Goal: Check status

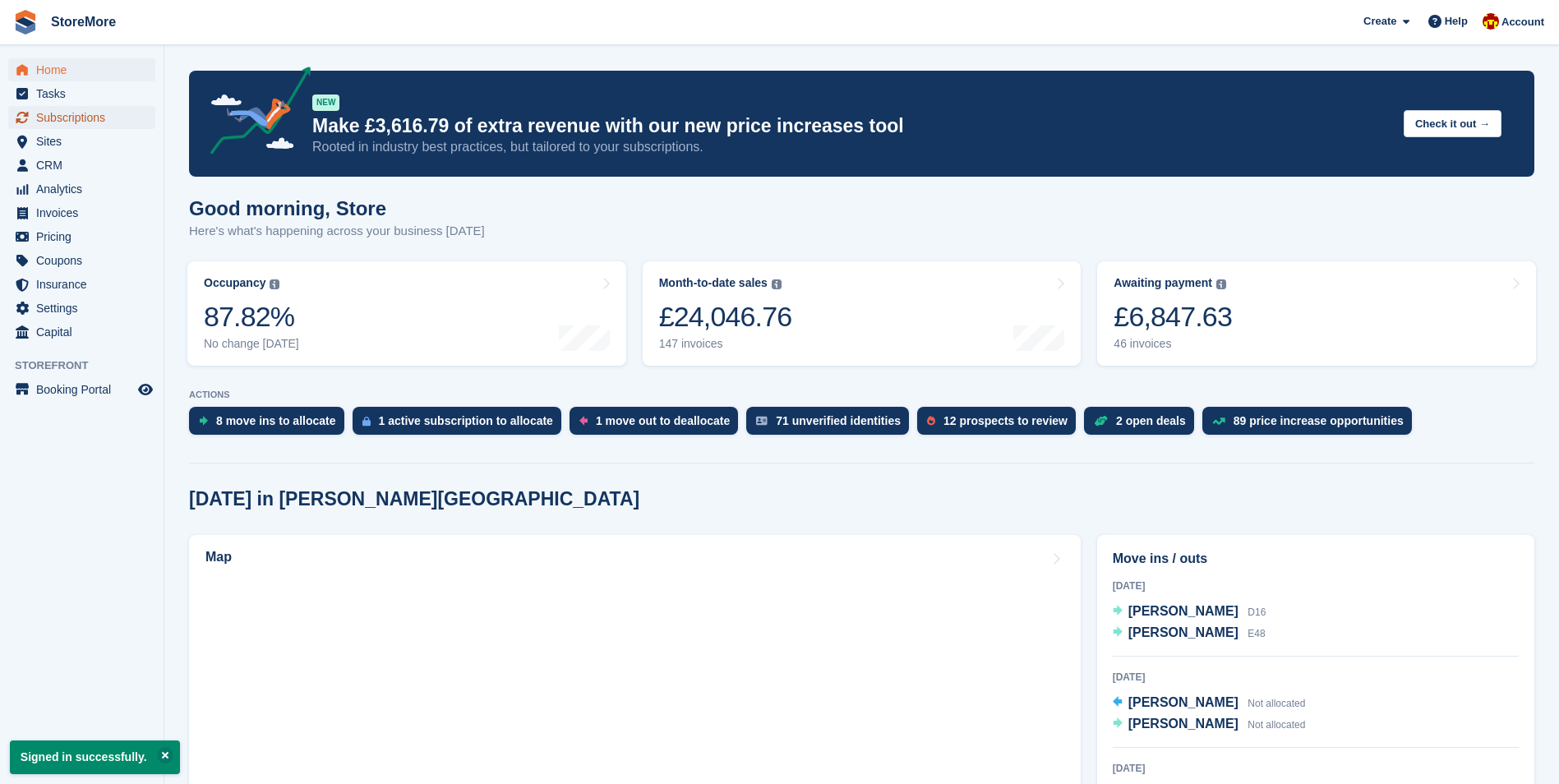
click at [98, 115] on span "Subscriptions" at bounding box center [85, 117] width 99 height 23
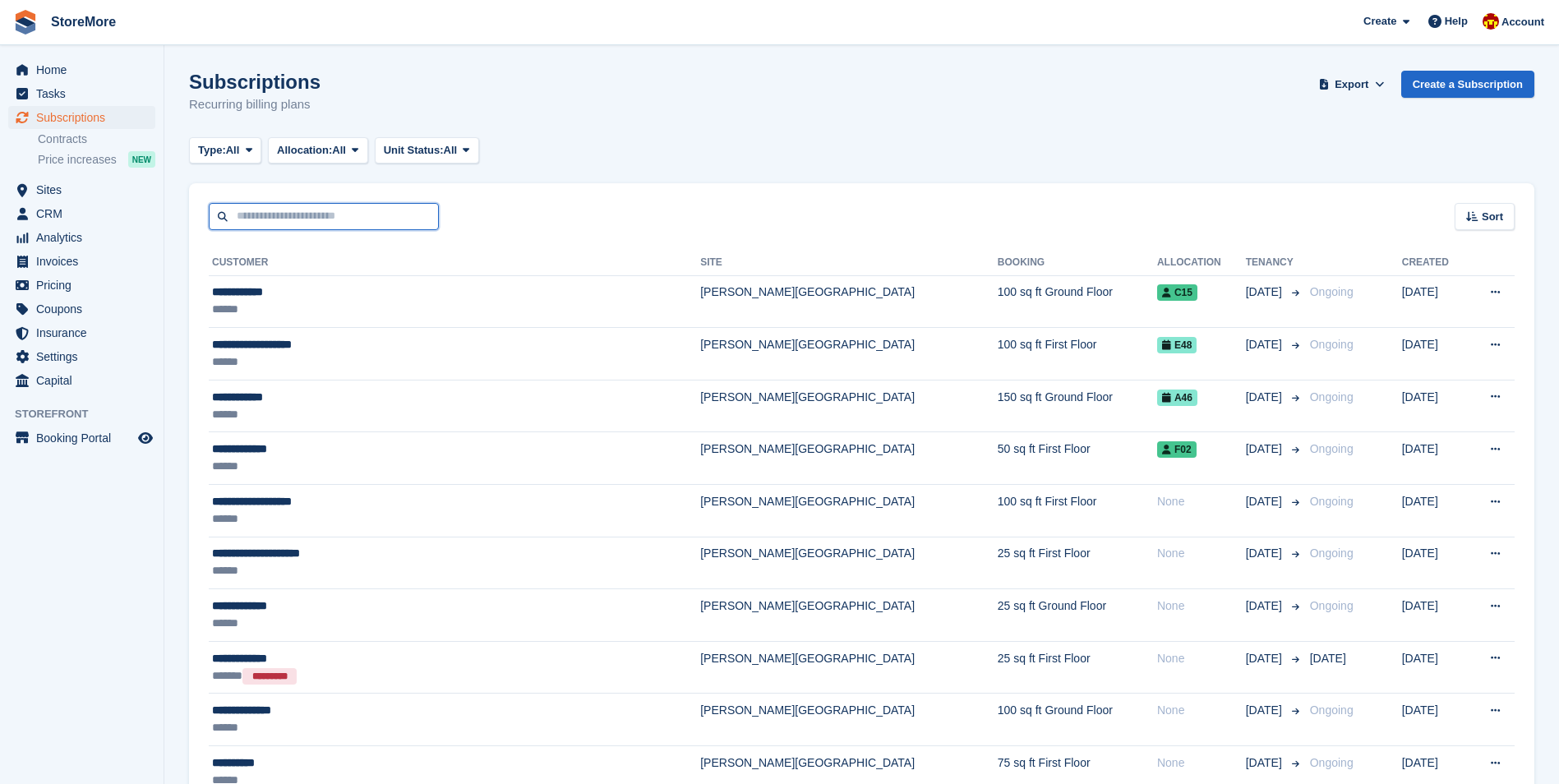
click at [251, 220] on input "text" at bounding box center [323, 216] width 230 height 27
type input "***"
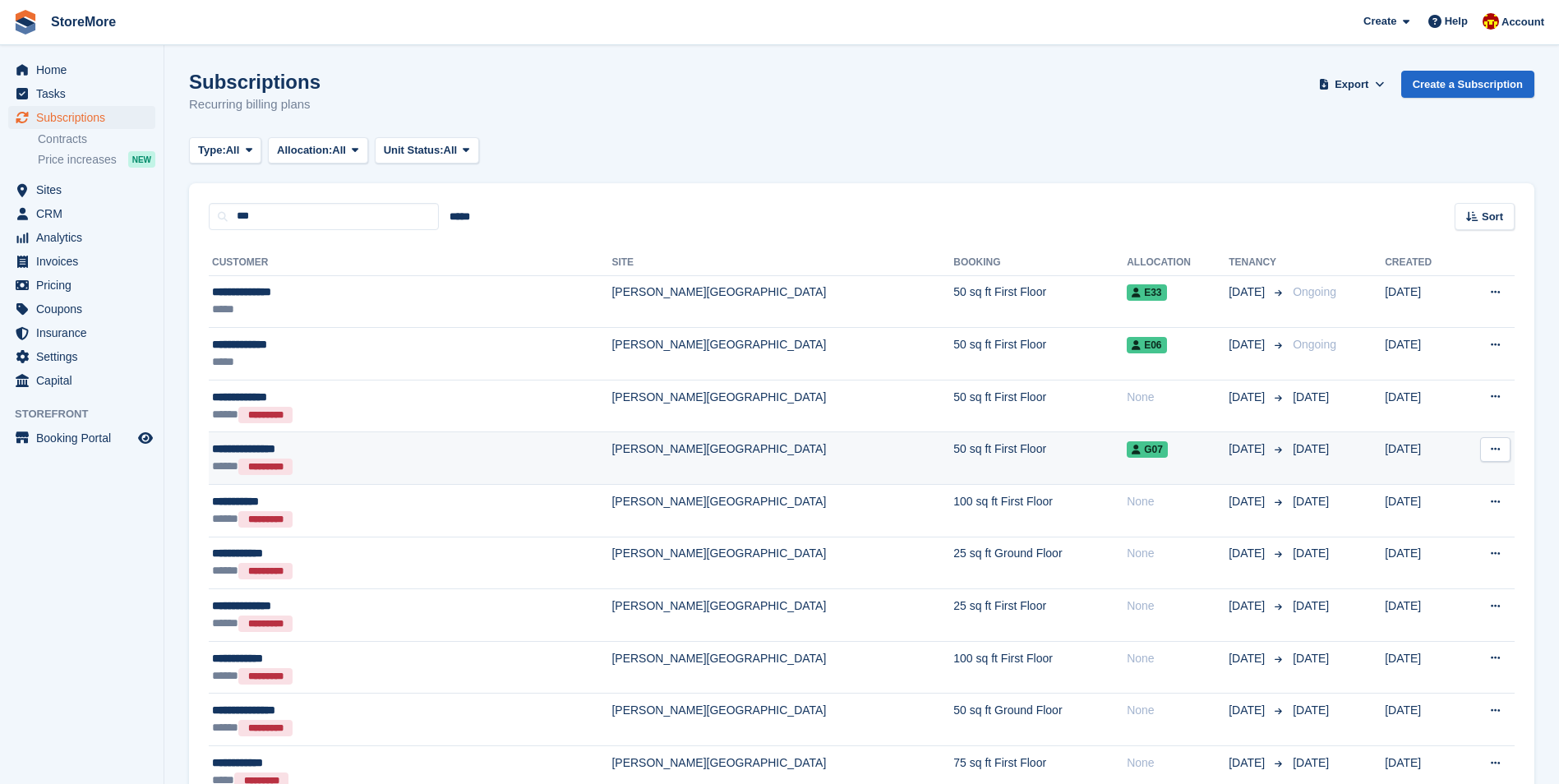
click at [333, 445] on div "**********" at bounding box center [337, 449] width 250 height 17
